Goal: Information Seeking & Learning: Learn about a topic

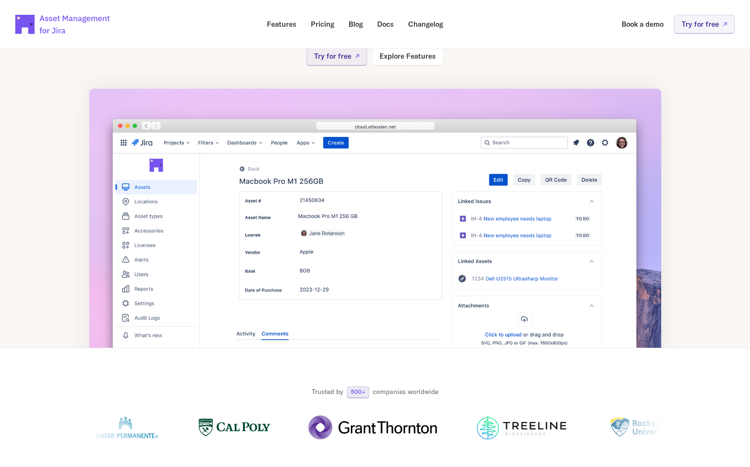
scroll to position [143, 0]
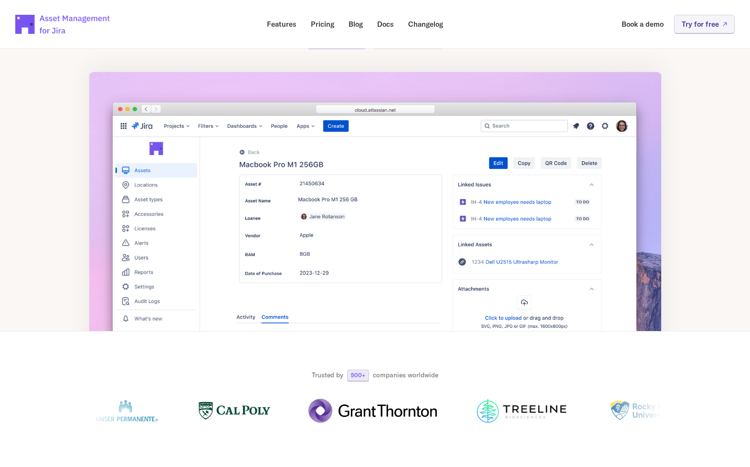
click at [189, 34] on div at bounding box center [137, 24] width 245 height 33
click at [61, 353] on section "Trusted by 500+ companies worldwide" at bounding box center [375, 379] width 750 height 94
click at [283, 25] on p "Features" at bounding box center [282, 24] width 30 height 7
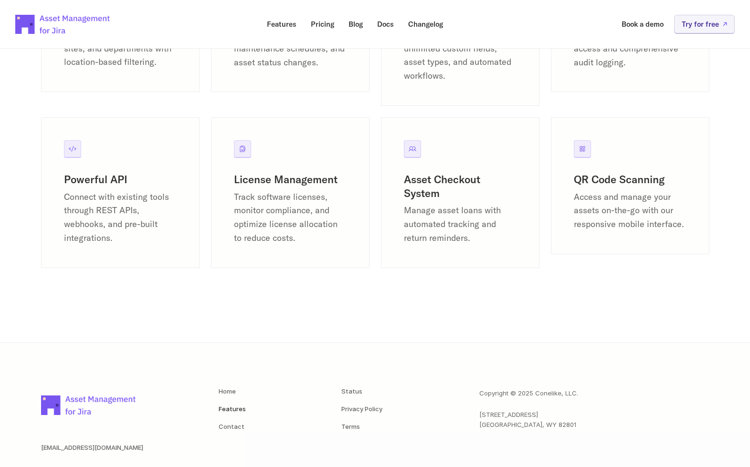
scroll to position [1288, 0]
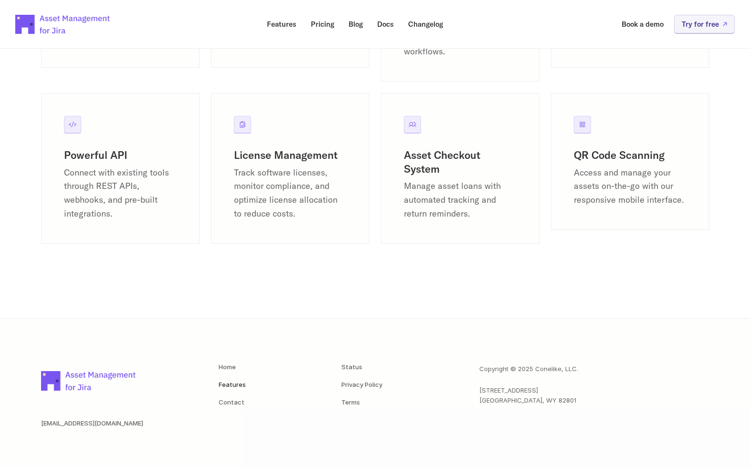
click at [240, 125] on icon at bounding box center [243, 125] width 8 height 8
click at [290, 155] on h3 "License Management" at bounding box center [290, 155] width 113 height 14
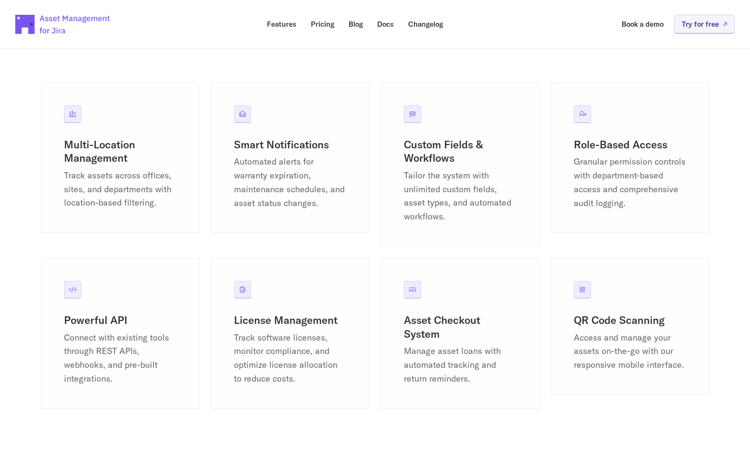
scroll to position [1193, 0]
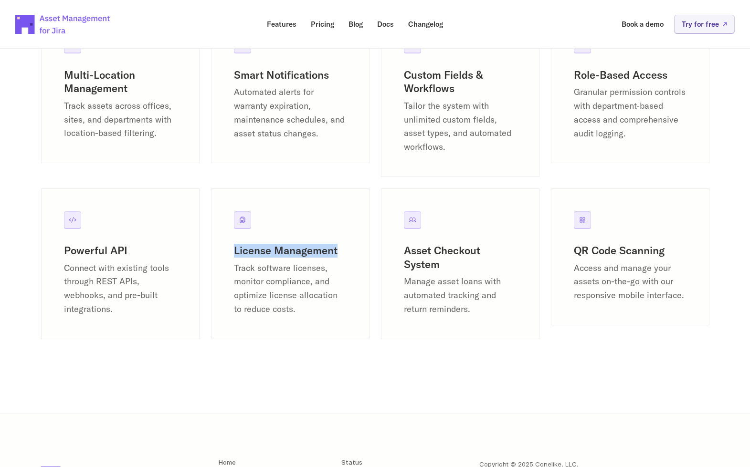
drag, startPoint x: 340, startPoint y: 249, endPoint x: 235, endPoint y: 246, distance: 105.0
click at [235, 246] on h3 "License Management" at bounding box center [290, 251] width 113 height 14
copy h3 "License Management"
click at [326, 381] on section "Multi-Location Management Track assets across offices, sites, and departments w…" at bounding box center [375, 183] width 750 height 462
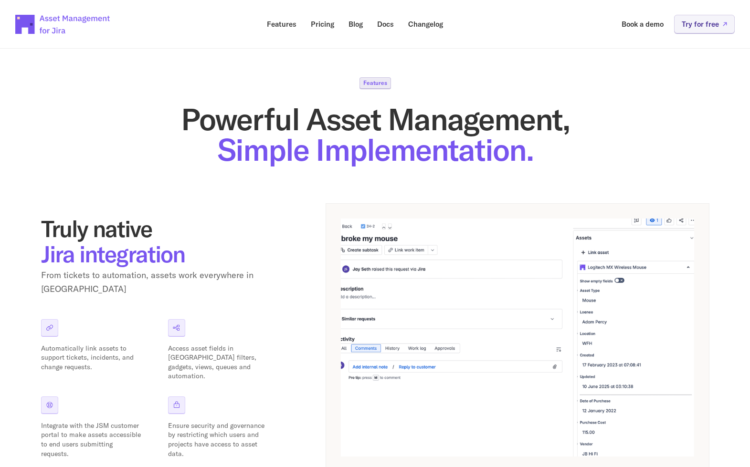
scroll to position [0, 0]
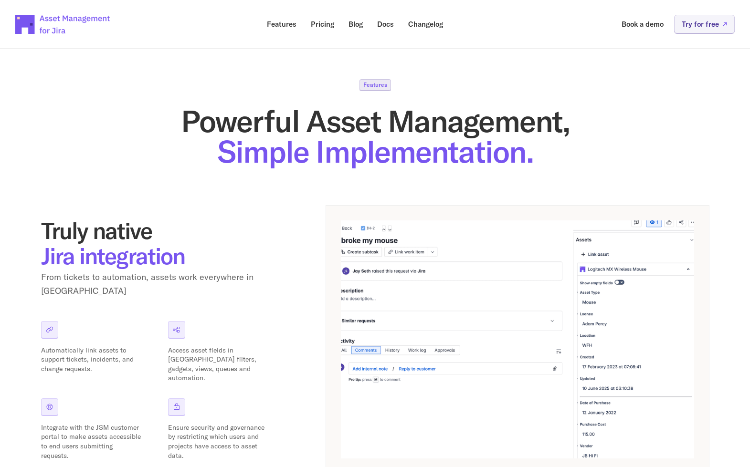
click at [262, 266] on h2 "Truly native Jira integration" at bounding box center [160, 243] width 239 height 51
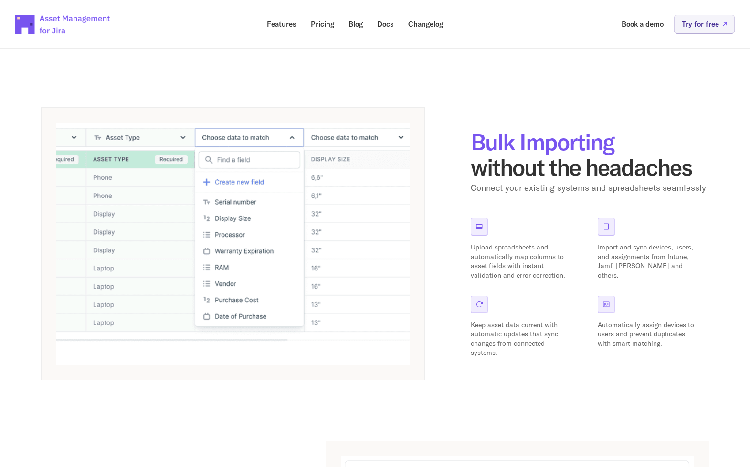
scroll to position [429, 0]
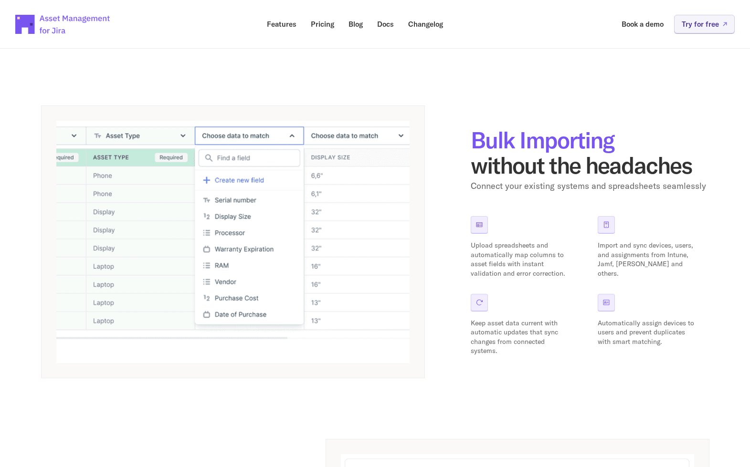
click at [312, 424] on div "Truly native Jira integration From tickets to automation, assets work everywher…" at bounding box center [375, 245] width 668 height 939
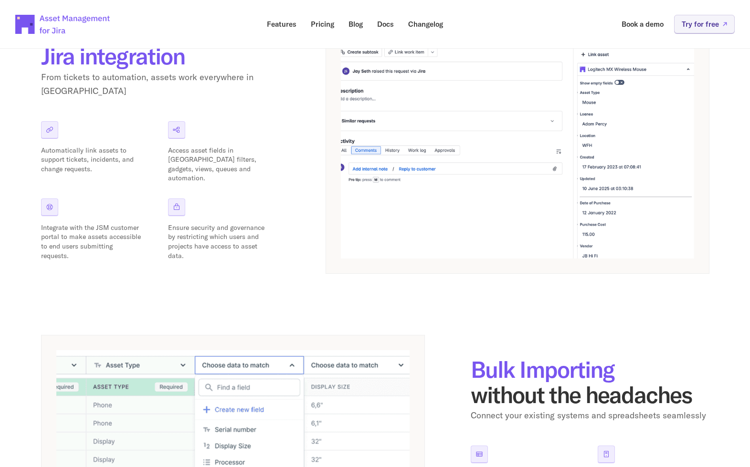
scroll to position [0, 0]
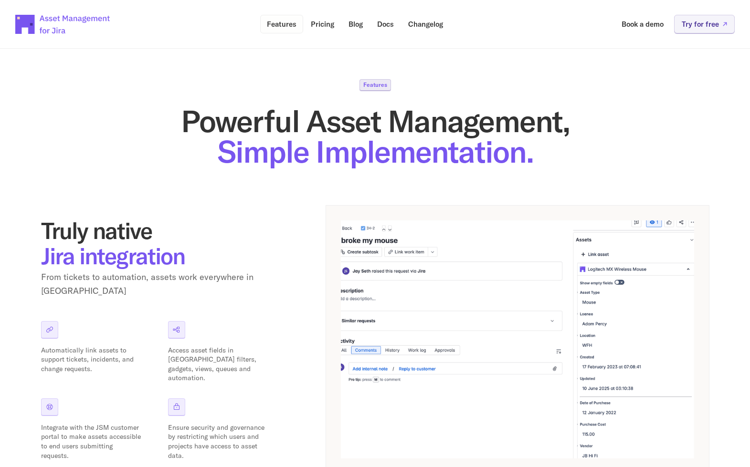
click at [287, 24] on p "Features" at bounding box center [282, 24] width 30 height 7
click at [266, 301] on div "Truly native Jira integration From tickets to automation, assets work everywher…" at bounding box center [160, 339] width 239 height 242
click at [263, 255] on h2 "Truly native Jira integration" at bounding box center [160, 243] width 239 height 51
click at [242, 213] on div "Truly native Jira integration From tickets to automation, assets work everywher…" at bounding box center [375, 339] width 668 height 269
